Goal: Task Accomplishment & Management: Manage account settings

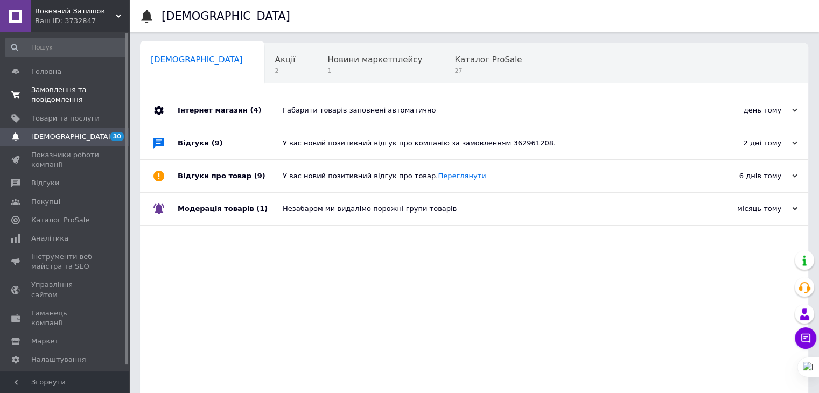
click at [54, 102] on span "Замовлення та повідомлення" at bounding box center [65, 94] width 68 height 19
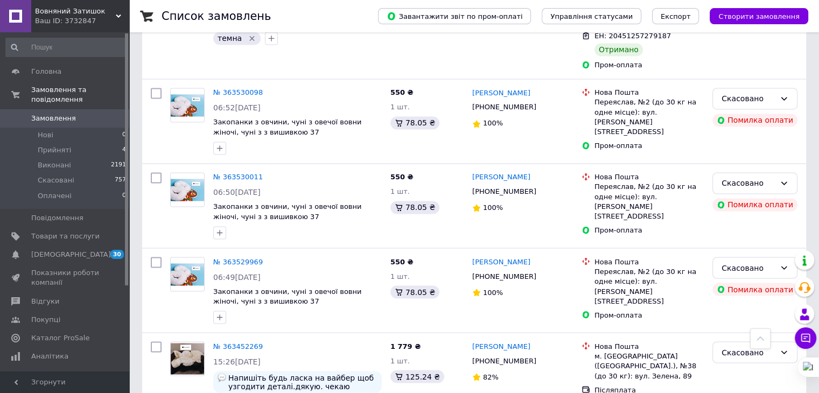
scroll to position [1797, 0]
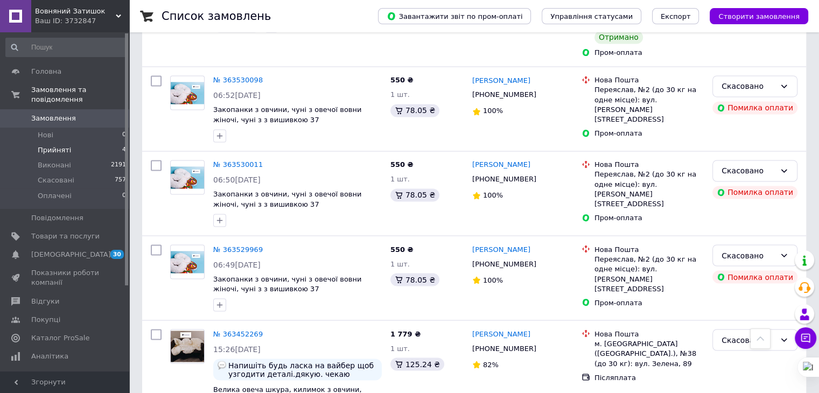
click at [56, 145] on span "Прийняті" at bounding box center [54, 150] width 33 height 10
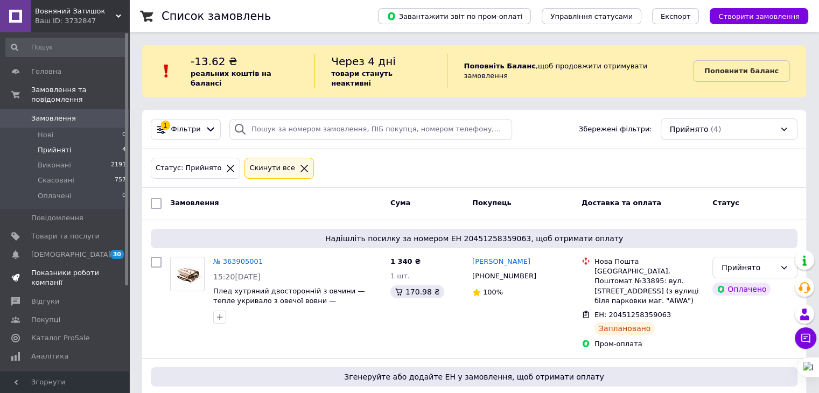
drag, startPoint x: 56, startPoint y: 143, endPoint x: 93, endPoint y: 262, distance: 124.4
click at [93, 262] on ul "Головна Замовлення та повідомлення Замовлення 0 Нові 0 Прийняті 4 Виконані 2191…" at bounding box center [66, 293] width 132 height 462
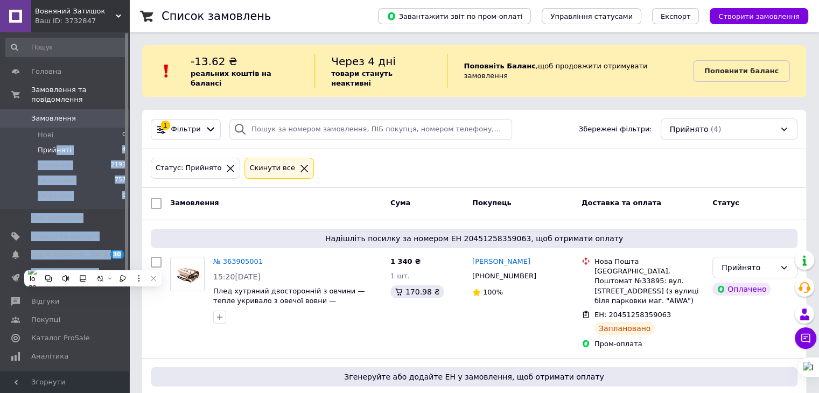
click at [54, 145] on span "Прийняті" at bounding box center [54, 150] width 33 height 10
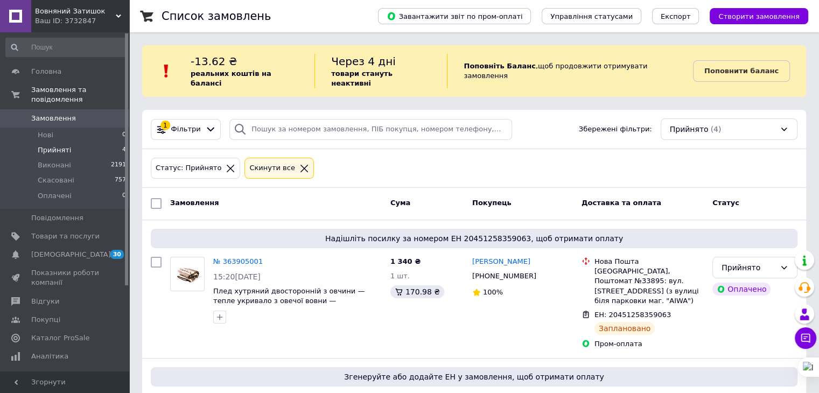
click at [54, 145] on span "Прийняті" at bounding box center [54, 150] width 33 height 10
